Goal: Task Accomplishment & Management: Manage account settings

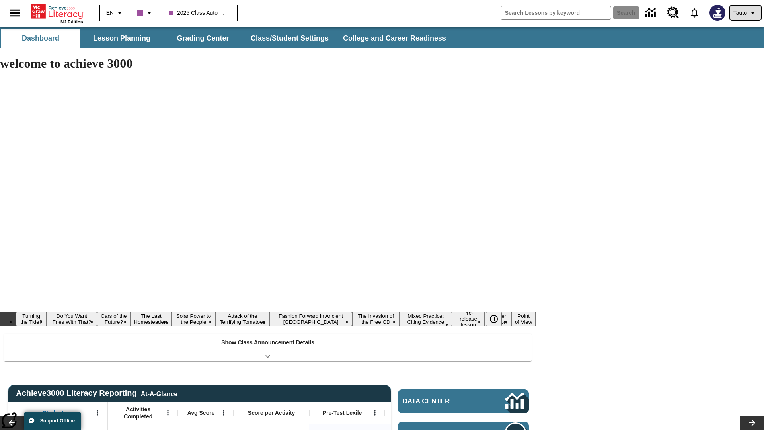
click at [744, 13] on span "Tauto" at bounding box center [740, 13] width 14 height 8
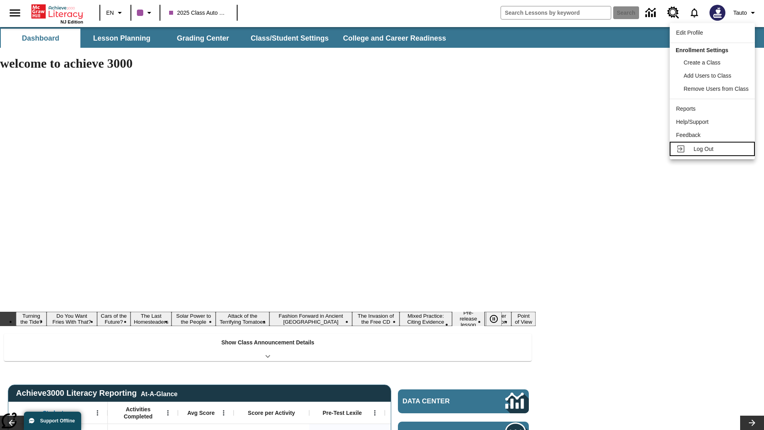
click at [713, 149] on span "Log Out" at bounding box center [703, 149] width 20 height 6
